Goal: Task Accomplishment & Management: Manage account settings

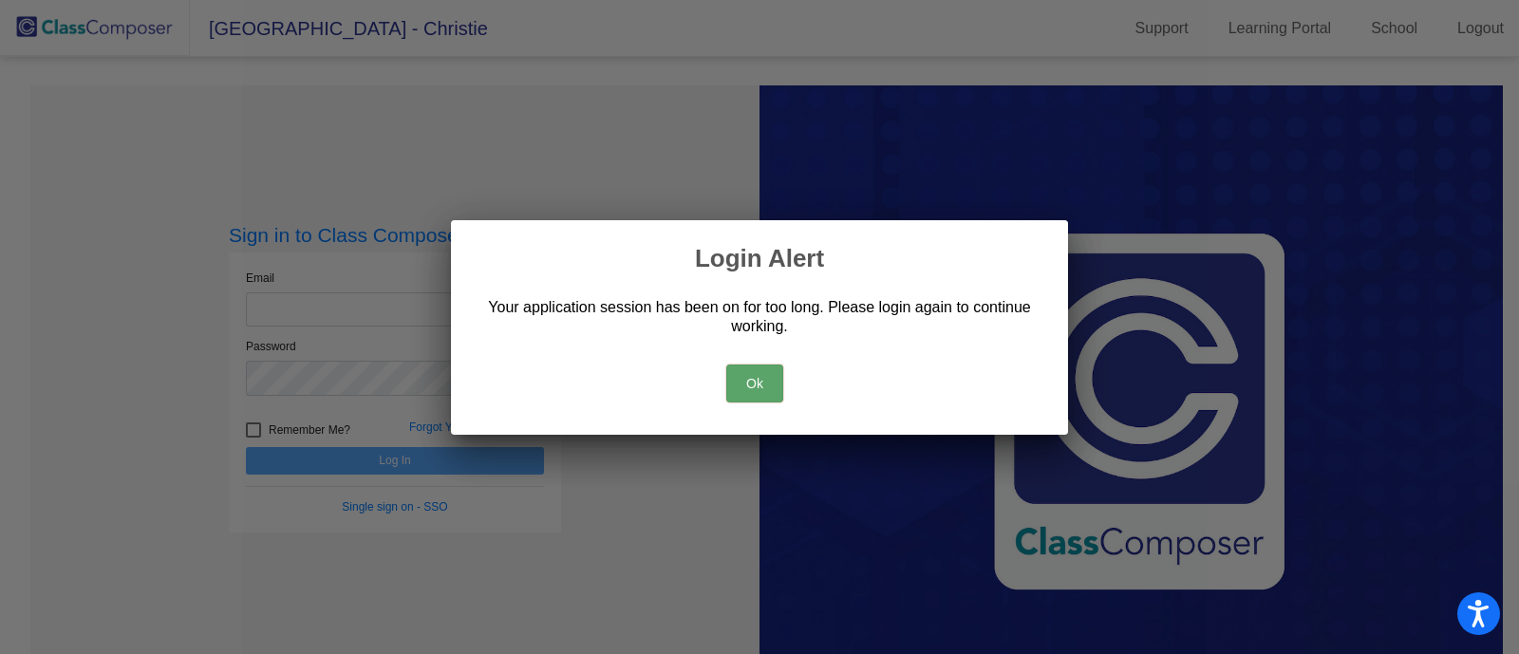
click at [760, 393] on button "Ok" at bounding box center [754, 384] width 57 height 38
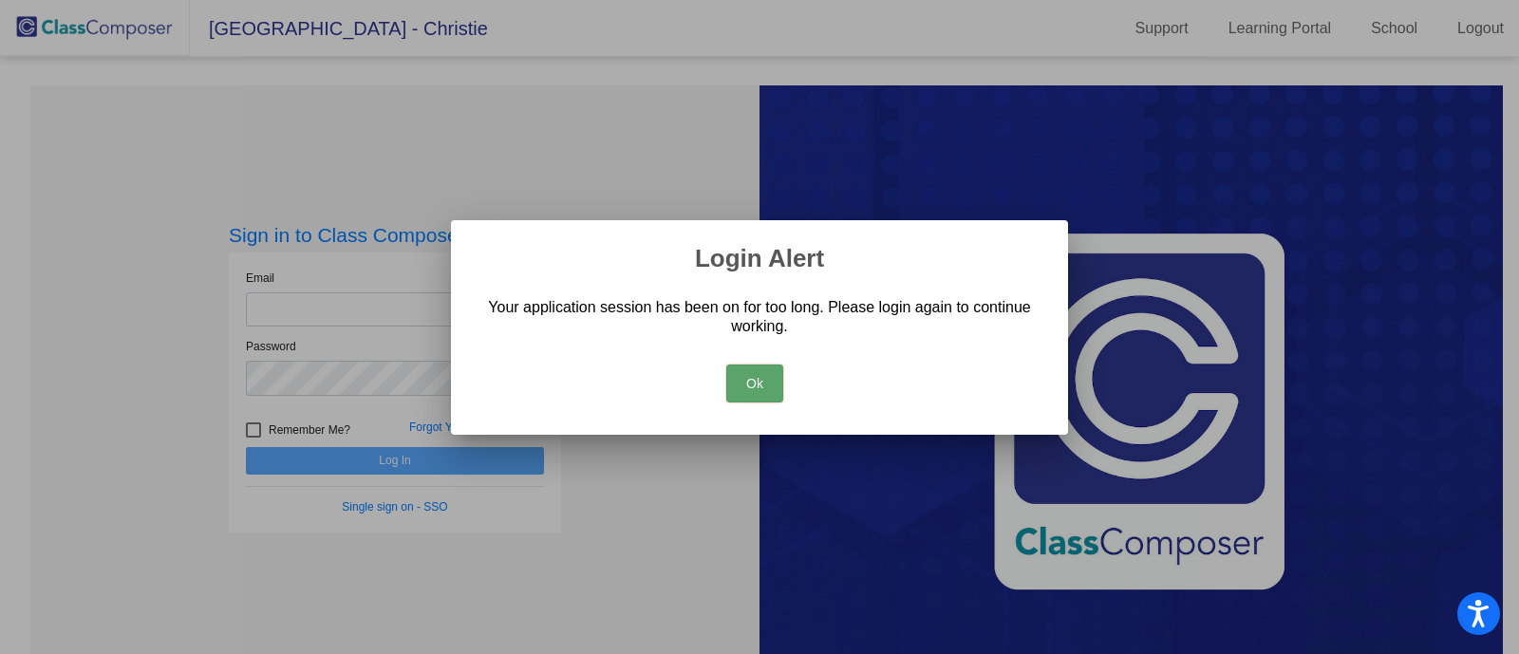
click at [769, 394] on button "Ok" at bounding box center [754, 384] width 57 height 38
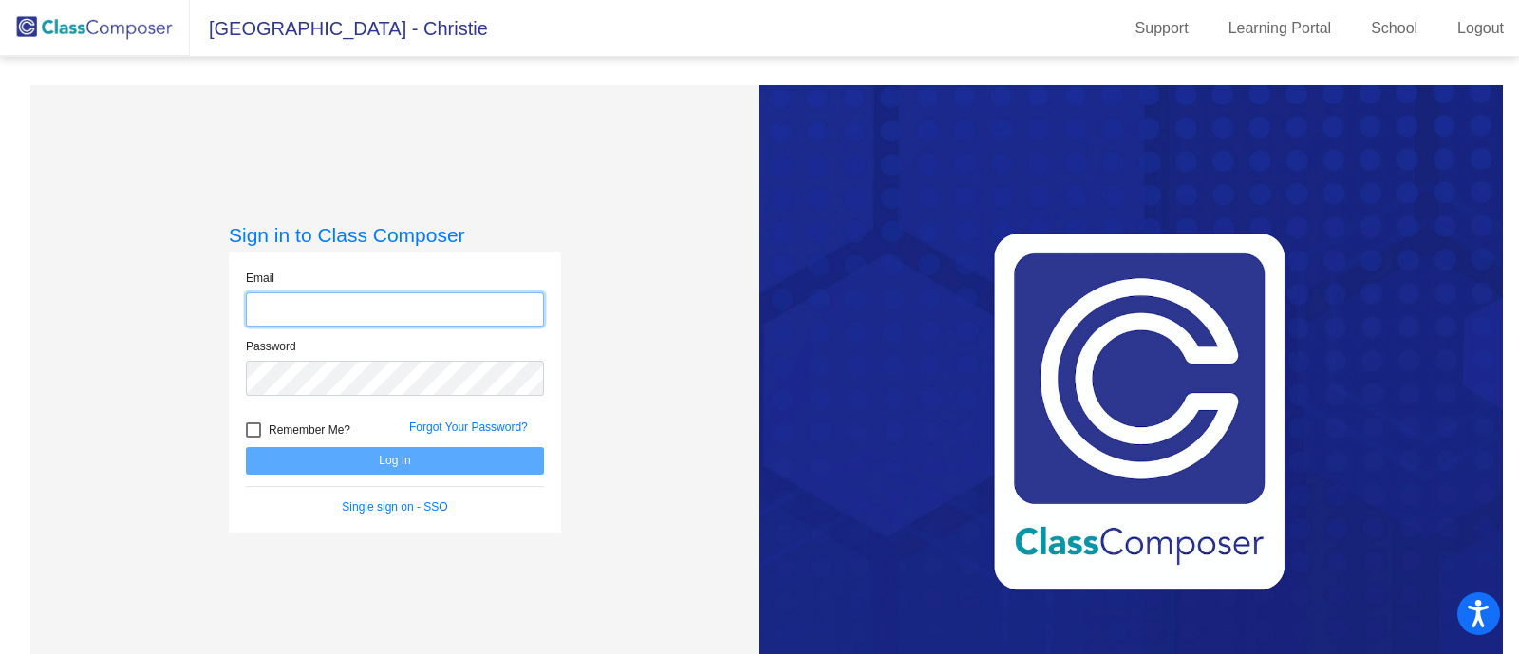
click at [335, 309] on input "email" at bounding box center [395, 309] width 298 height 35
click at [0, 653] on com-1password-button at bounding box center [0, 654] width 0 height 0
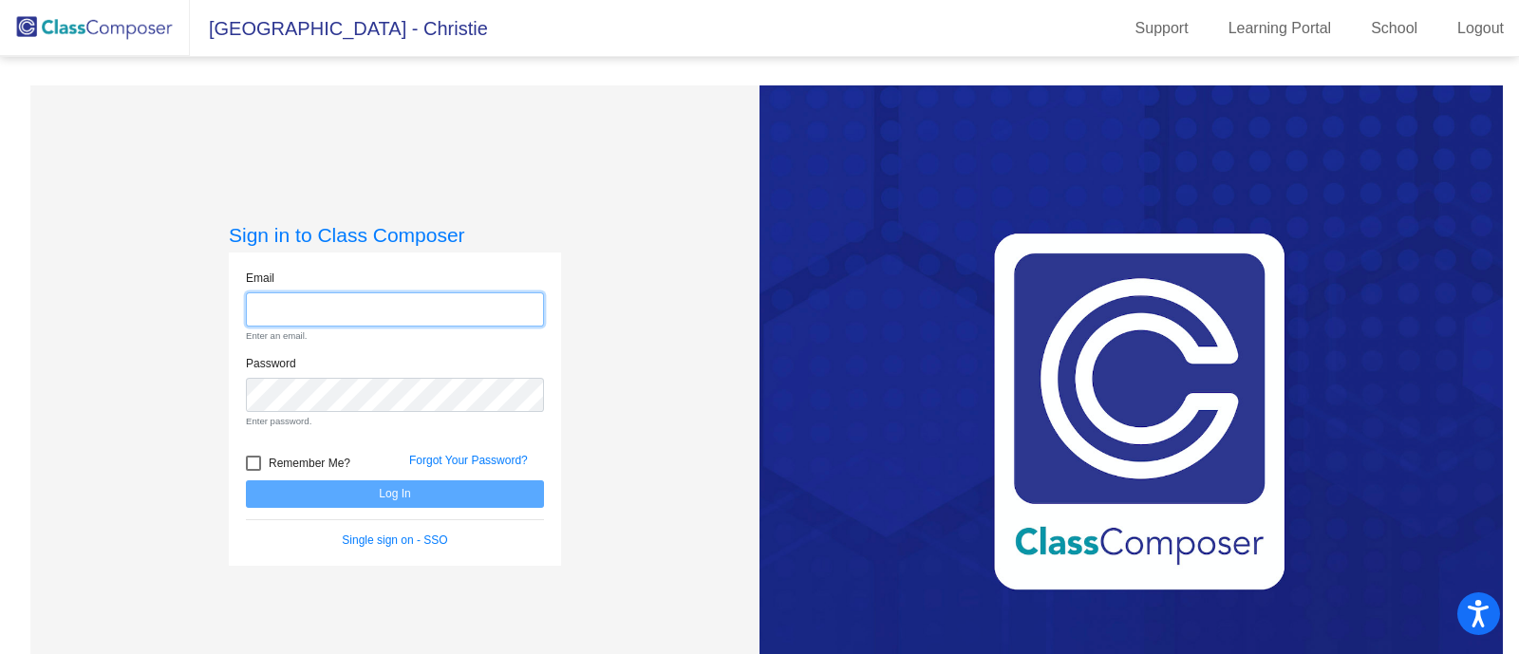
type input "[EMAIL_ADDRESS][DOMAIN_NAME]"
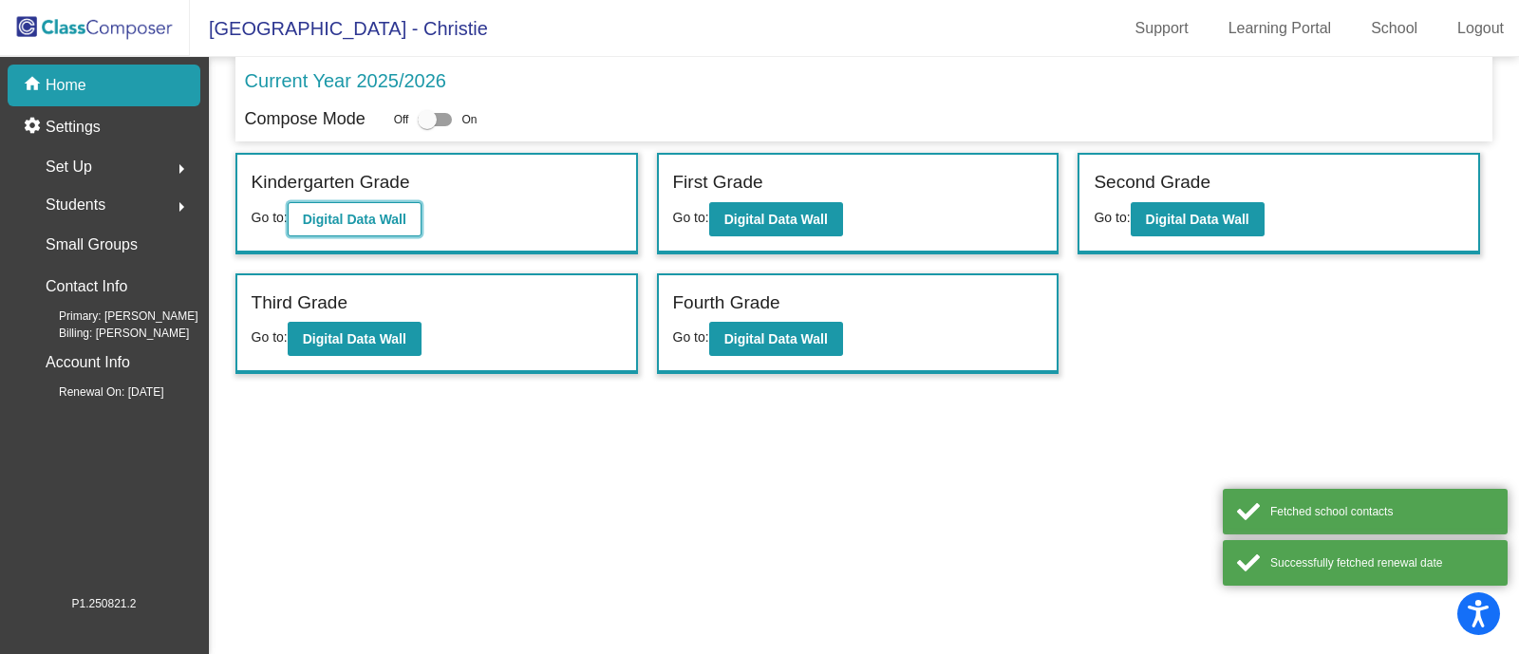
click at [390, 220] on b "Digital Data Wall" at bounding box center [354, 219] width 103 height 15
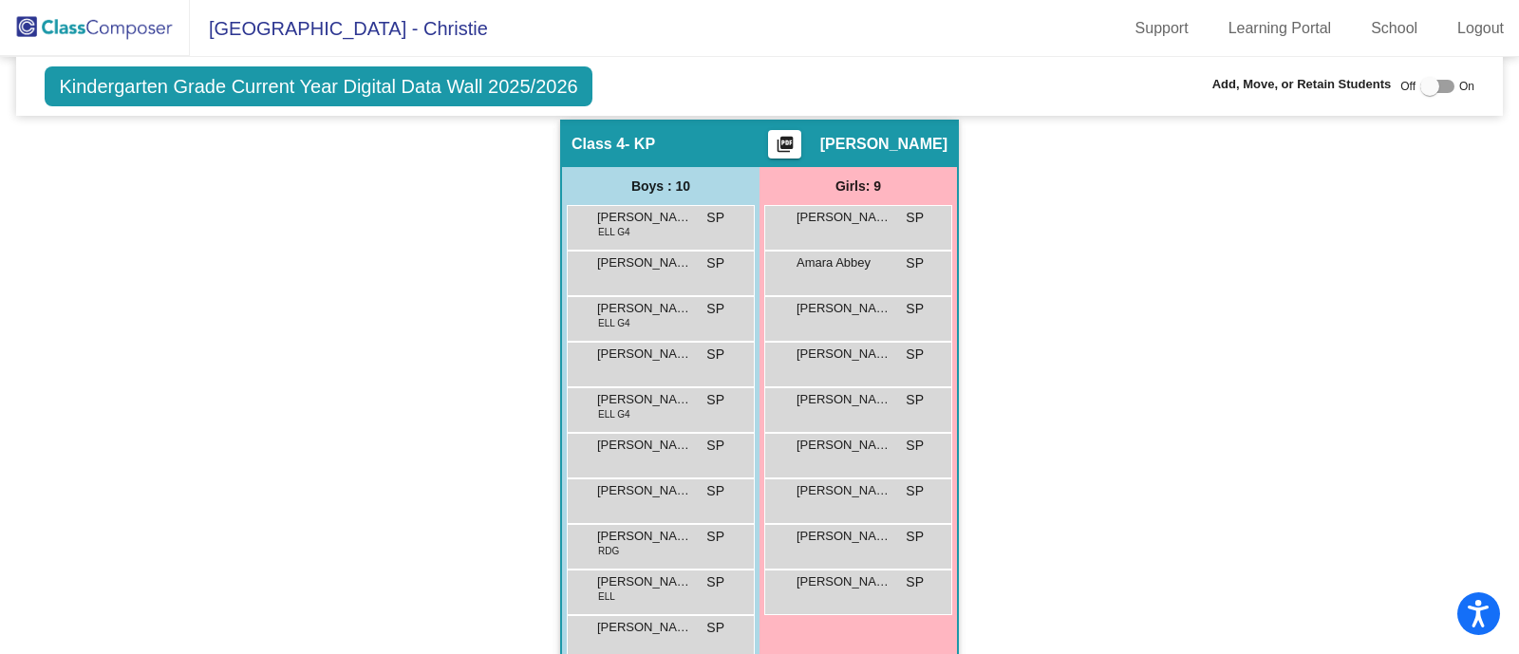
scroll to position [1017, 0]
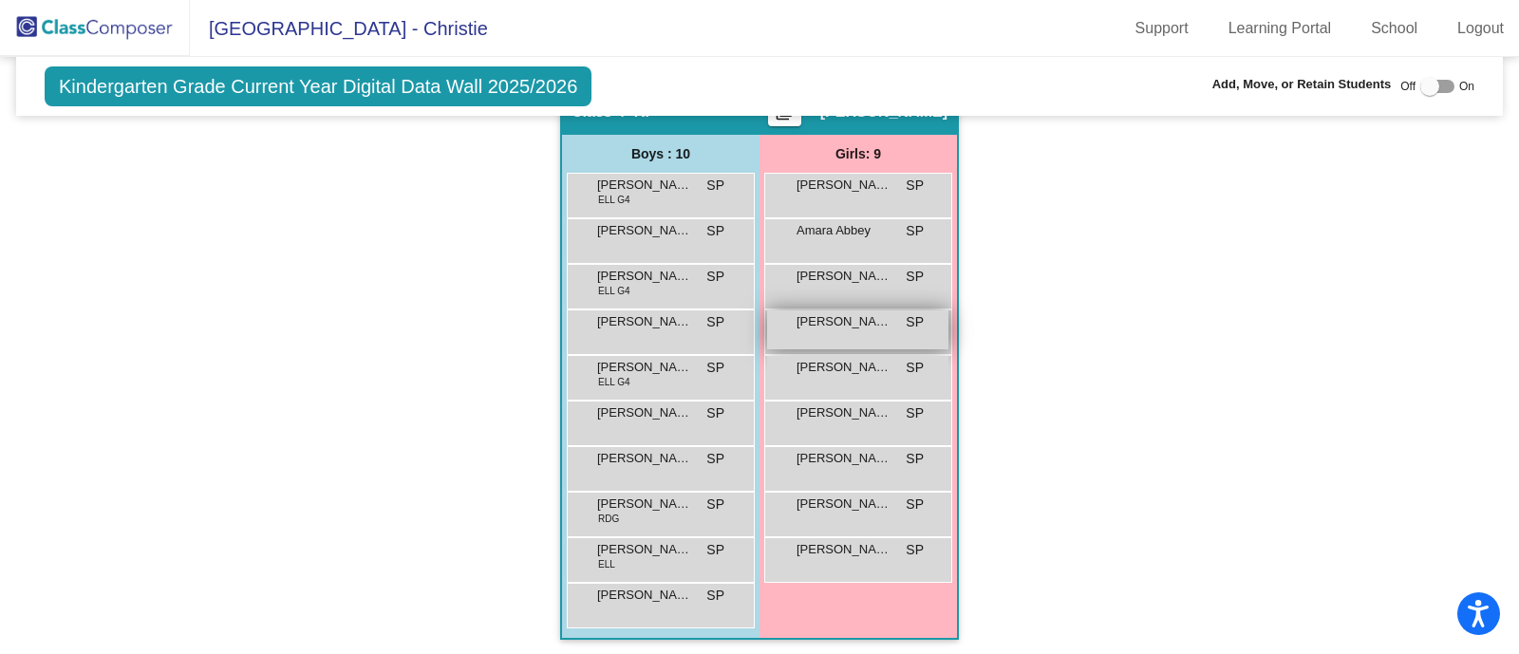
click at [833, 330] on div "[PERSON_NAME] SP lock do_not_disturb_alt" at bounding box center [857, 329] width 181 height 39
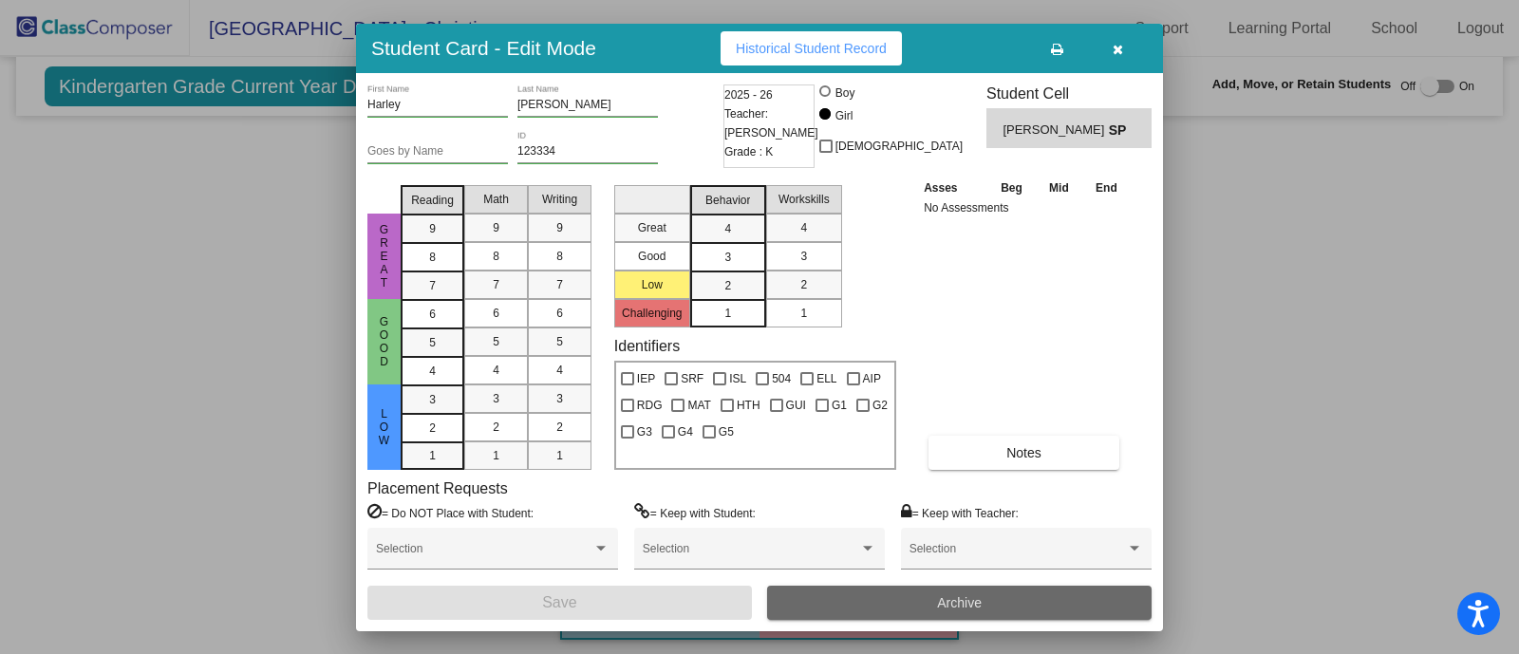
click at [886, 602] on button "Archive" at bounding box center [959, 603] width 385 height 34
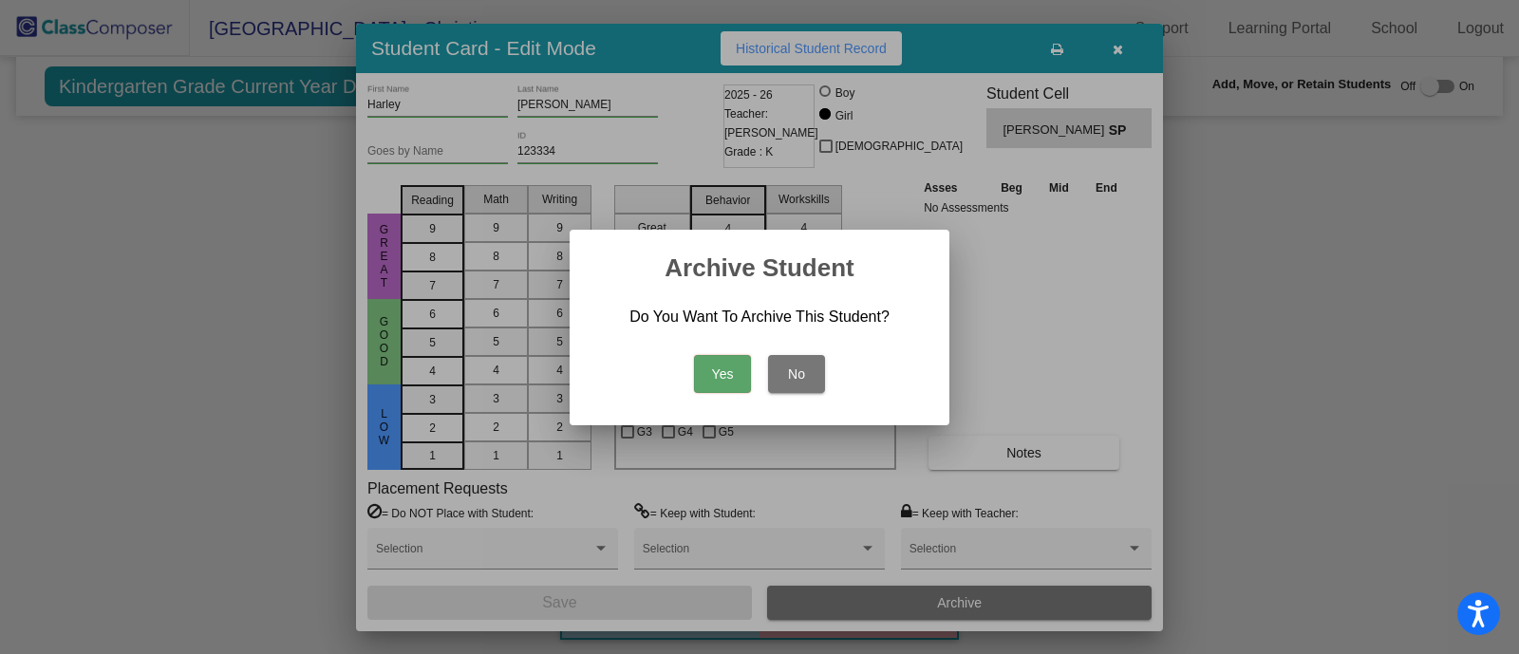
click at [736, 376] on button "Yes" at bounding box center [722, 374] width 57 height 38
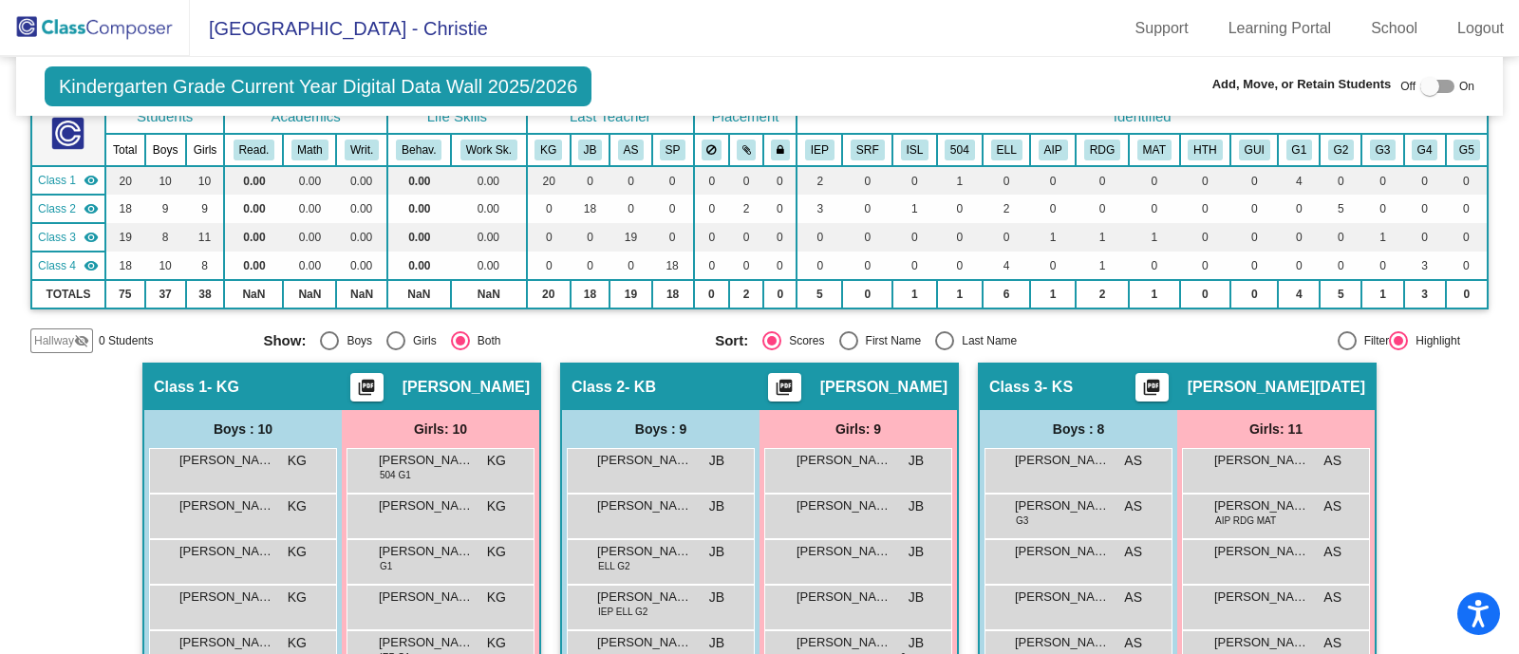
scroll to position [0, 0]
